Goal: Task Accomplishment & Management: Use online tool/utility

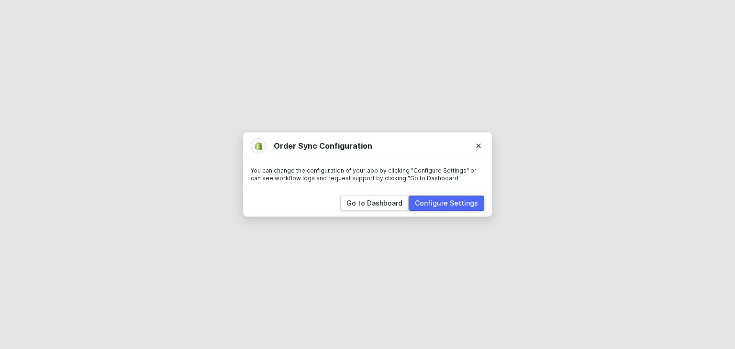
click at [432, 206] on div "Configure Settings" at bounding box center [446, 204] width 63 height 10
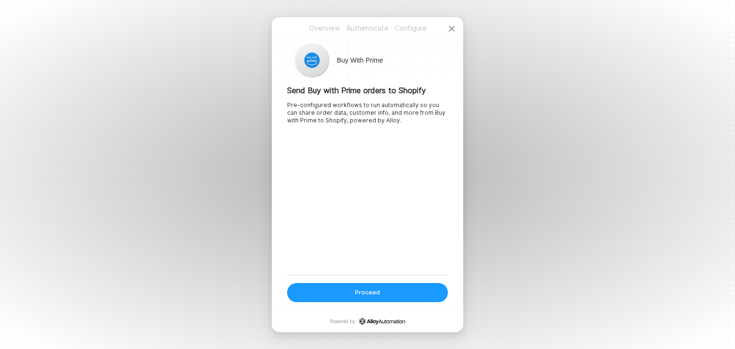
click at [377, 296] on div "Proceed" at bounding box center [367, 293] width 25 height 8
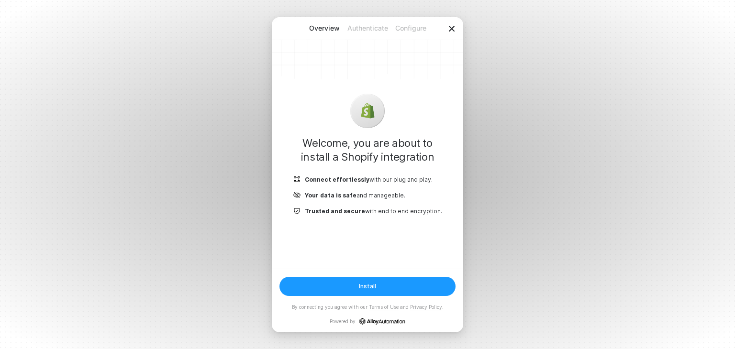
click at [453, 27] on icon "icon-close" at bounding box center [452, 29] width 6 height 6
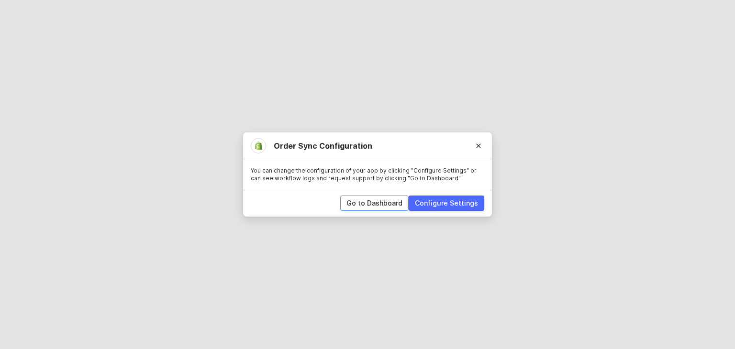
click at [370, 207] on div "Go to Dashboard" at bounding box center [374, 204] width 56 height 10
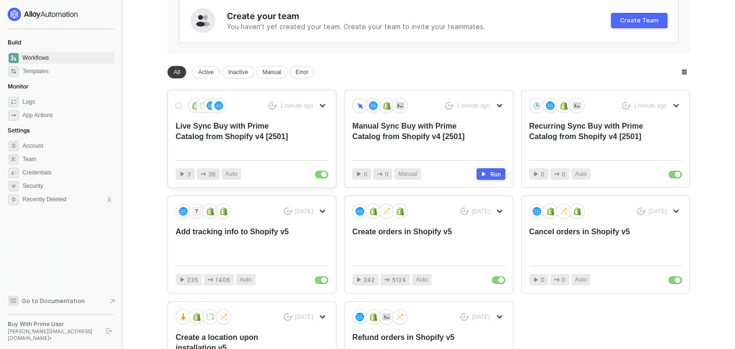
scroll to position [120, 0]
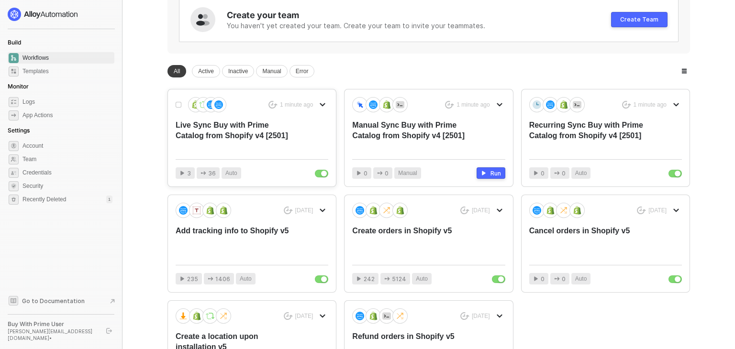
click at [250, 136] on div "Live Sync Buy with Prime Catalog from Shopify v4 [2501]" at bounding box center [237, 136] width 122 height 32
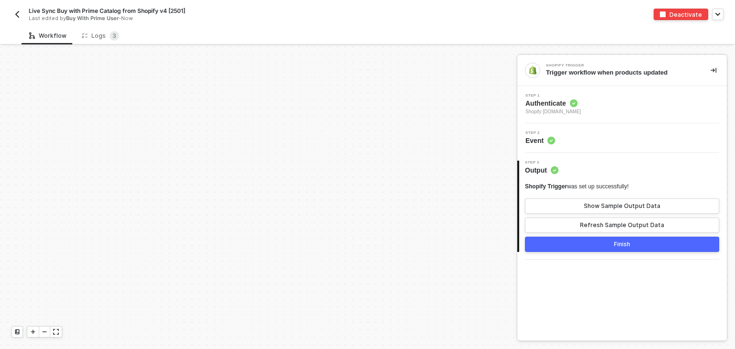
scroll to position [479, 0]
